Goal: Task Accomplishment & Management: Manage account settings

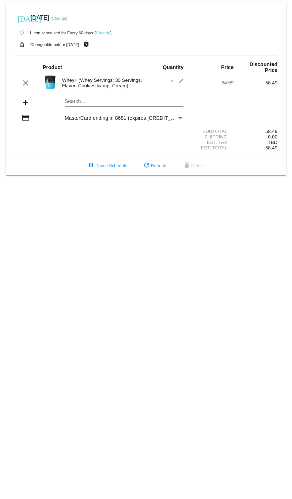
click at [68, 21] on div "[DATE] [DATE] ( Change )" at bounding box center [146, 18] width 263 height 15
click at [66, 19] on link "Change" at bounding box center [59, 18] width 14 height 4
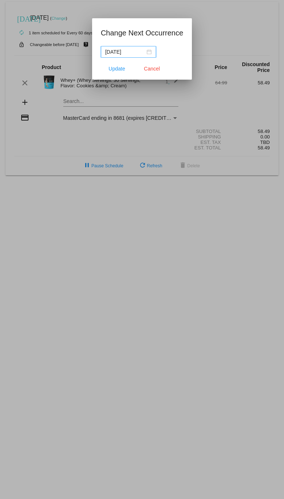
click at [149, 51] on div "[DATE]" at bounding box center [128, 52] width 46 height 8
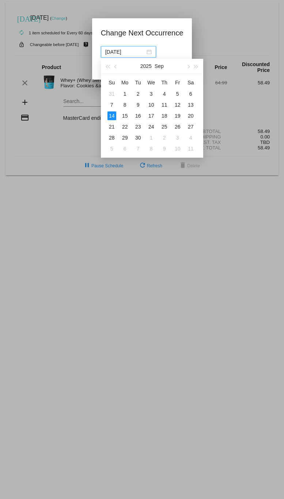
click at [180, 39] on app-change-next-occurrence-dialog "Change Next Occurrence [DATE] Update Cancel" at bounding box center [142, 53] width 83 height 53
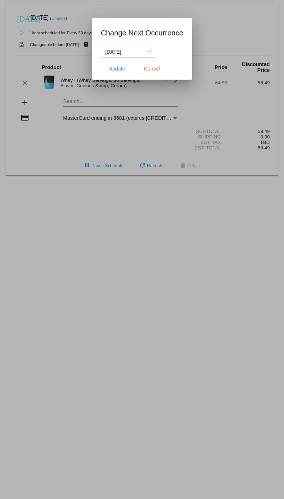
click at [57, 30] on div at bounding box center [142, 249] width 284 height 499
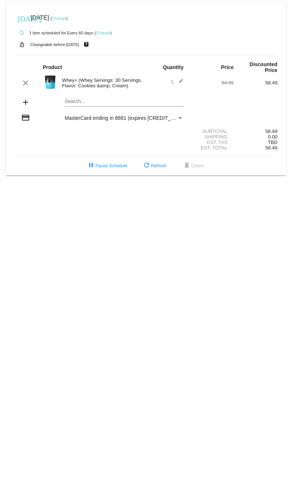
click at [103, 34] on link "Change" at bounding box center [103, 33] width 14 height 4
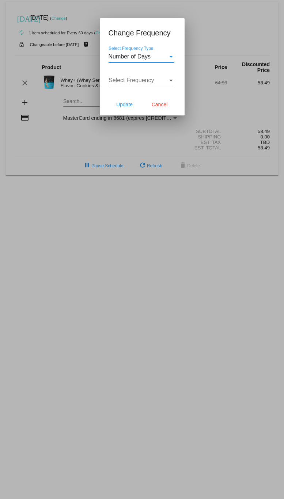
click at [170, 58] on div "Select Frequency Type" at bounding box center [171, 56] width 7 height 7
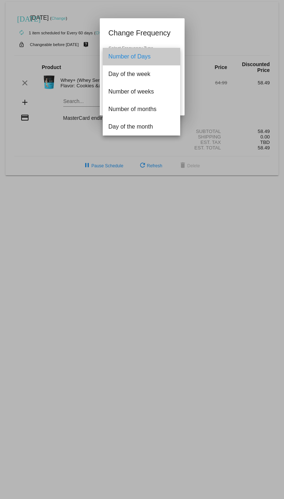
click at [170, 58] on span "Number of Days" at bounding box center [141, 57] width 66 height 18
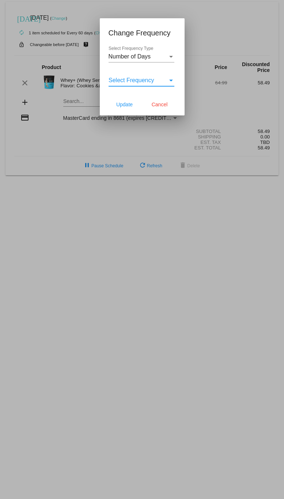
click at [170, 83] on div "Select Frequency" at bounding box center [171, 80] width 7 height 7
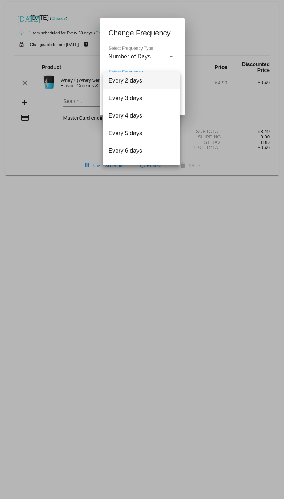
click at [228, 19] on div at bounding box center [142, 249] width 284 height 499
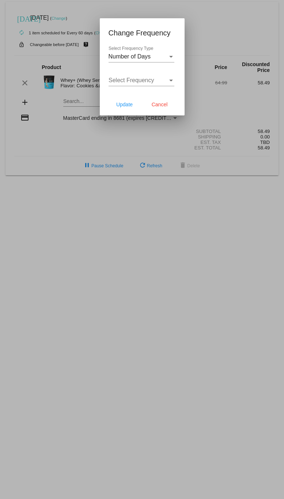
click at [234, 15] on div at bounding box center [142, 249] width 284 height 499
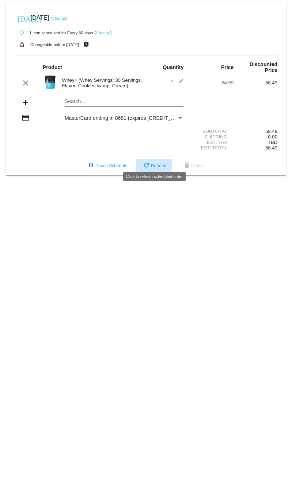
click at [159, 163] on span "refresh Refresh" at bounding box center [154, 165] width 24 height 5
click at [66, 16] on link "Change" at bounding box center [59, 18] width 14 height 4
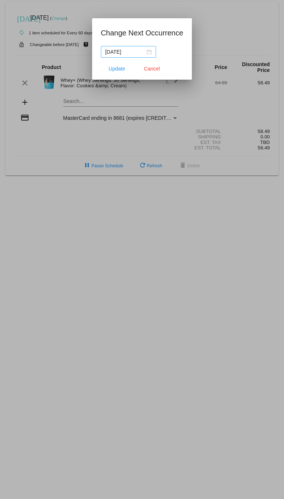
click at [149, 54] on div "[DATE]" at bounding box center [128, 52] width 46 height 8
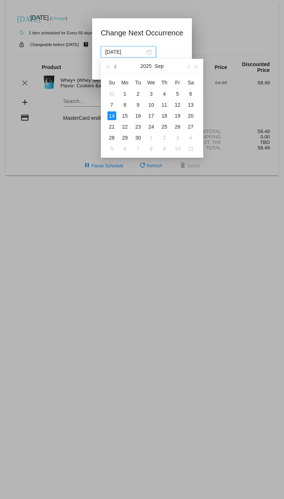
click at [115, 67] on span "button" at bounding box center [116, 67] width 4 height 4
click at [138, 138] on div "26" at bounding box center [138, 137] width 9 height 9
type input "[DATE]"
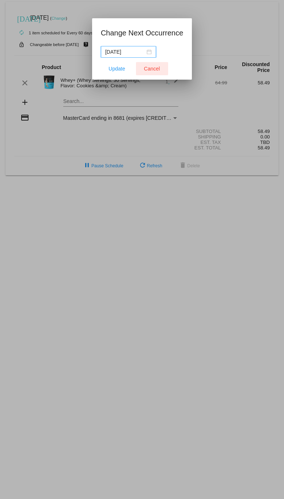
click at [153, 70] on span "Cancel" at bounding box center [152, 69] width 16 height 6
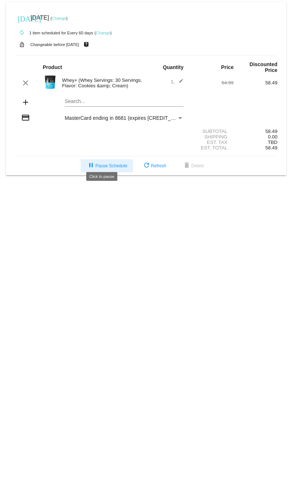
click at [116, 163] on span "pause Pause Schedule" at bounding box center [107, 165] width 41 height 5
